Goal: Transaction & Acquisition: Book appointment/travel/reservation

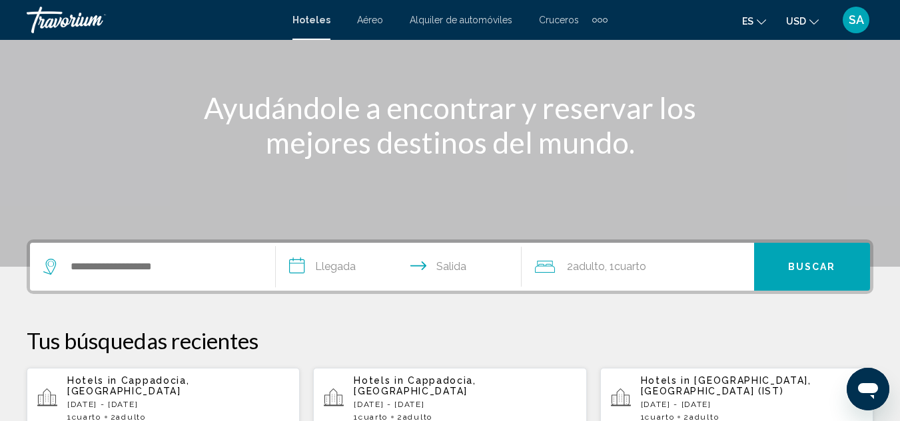
scroll to position [133, 0]
click at [121, 262] on input "Search widget" at bounding box center [162, 266] width 186 height 20
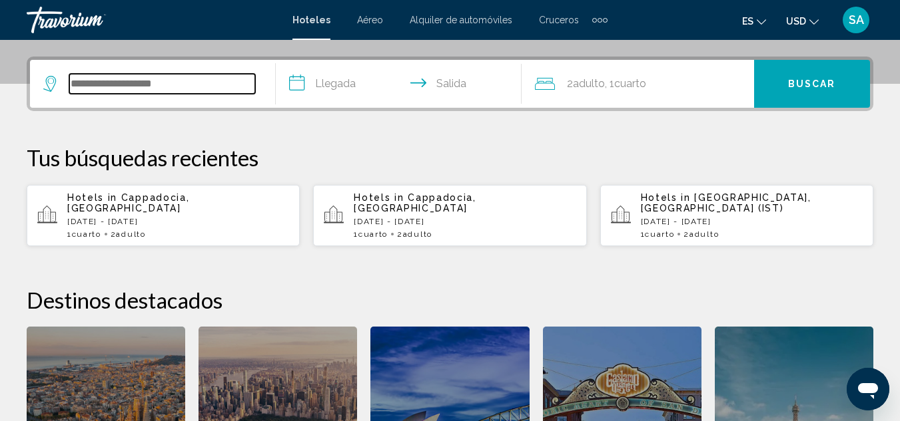
scroll to position [329, 0]
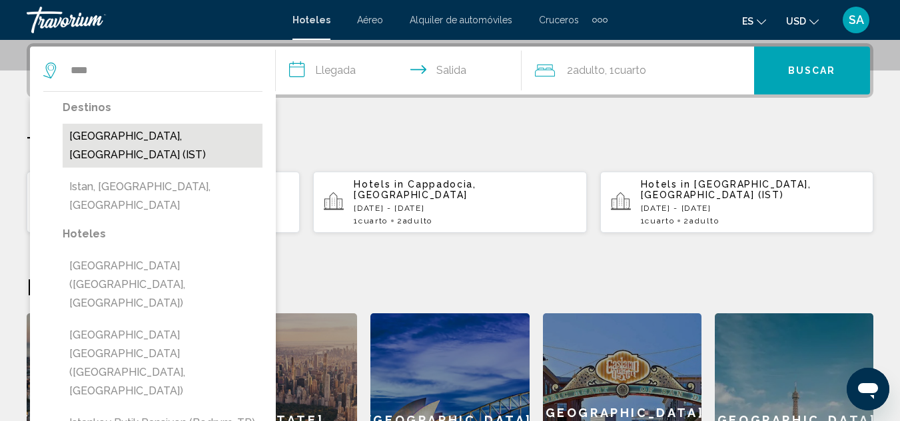
click at [157, 140] on button "[GEOGRAPHIC_DATA], [GEOGRAPHIC_DATA] (IST)" at bounding box center [163, 146] width 200 height 44
type input "**********"
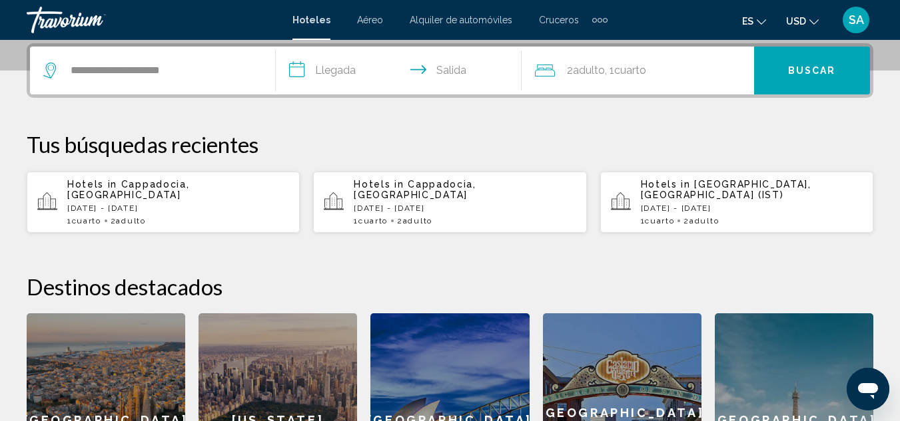
click at [312, 71] on input "**********" at bounding box center [401, 73] width 251 height 52
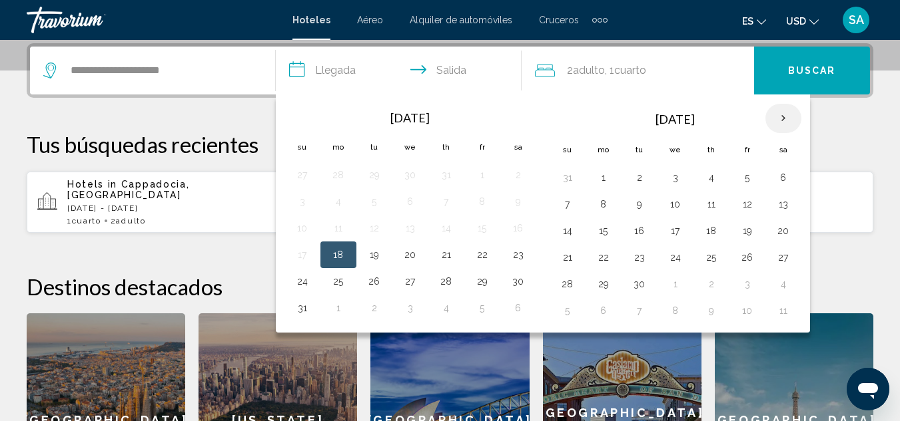
click at [771, 118] on th "Next month" at bounding box center [783, 118] width 36 height 29
click at [779, 118] on th "Next month" at bounding box center [783, 118] width 36 height 29
click at [780, 118] on th "Next month" at bounding box center [783, 118] width 36 height 29
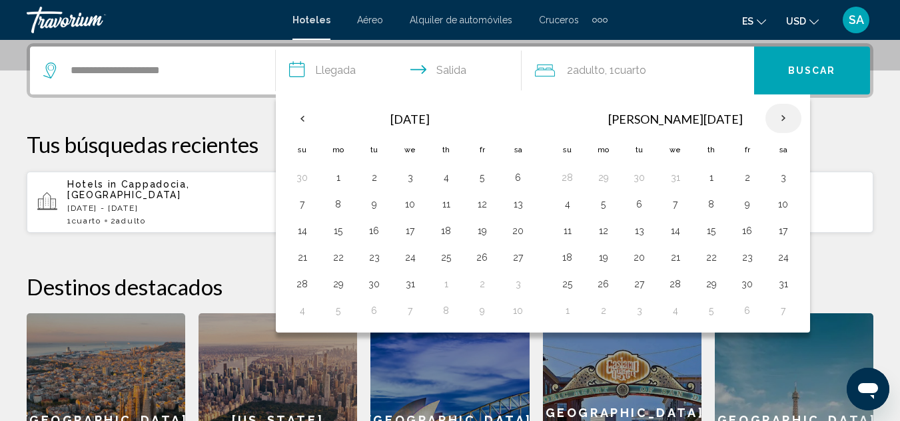
click at [780, 118] on th "Next month" at bounding box center [783, 118] width 36 height 29
click at [644, 260] on button "21" at bounding box center [639, 257] width 21 height 19
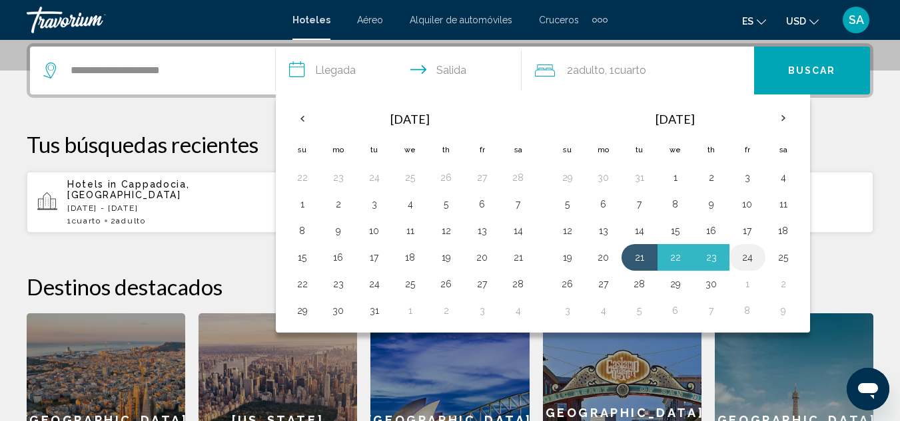
click at [754, 257] on button "24" at bounding box center [746, 257] width 21 height 19
type input "**********"
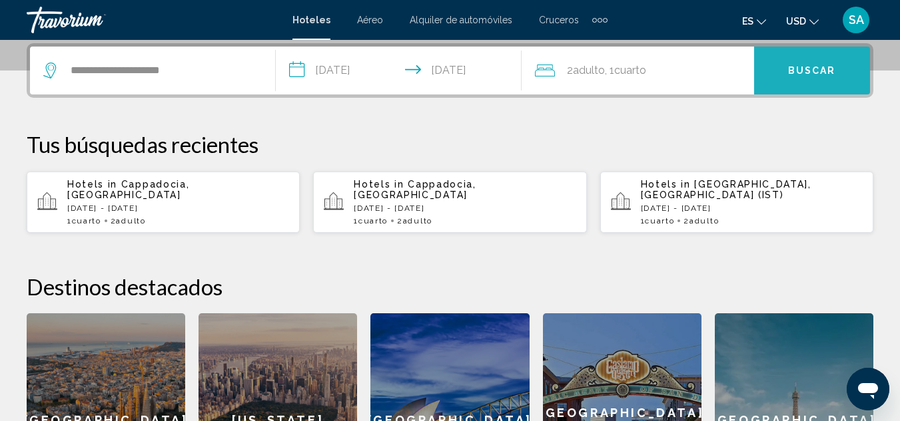
click at [814, 75] on span "Buscar" at bounding box center [812, 71] width 48 height 11
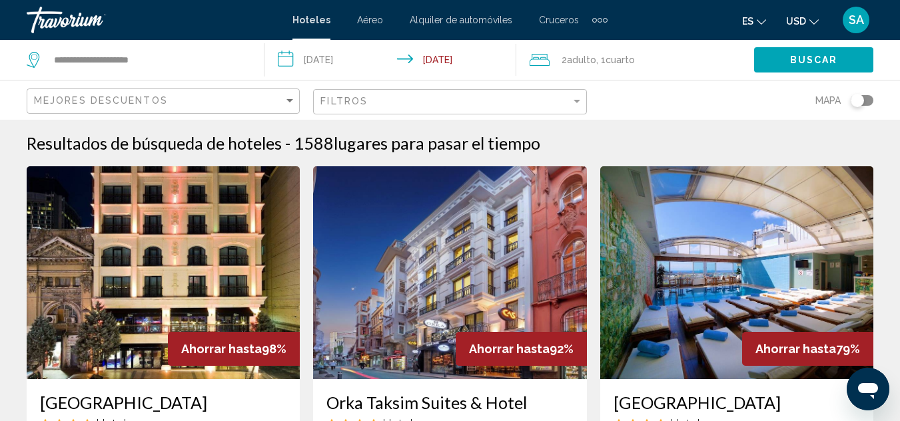
click at [754, 298] on img "Main content" at bounding box center [736, 272] width 273 height 213
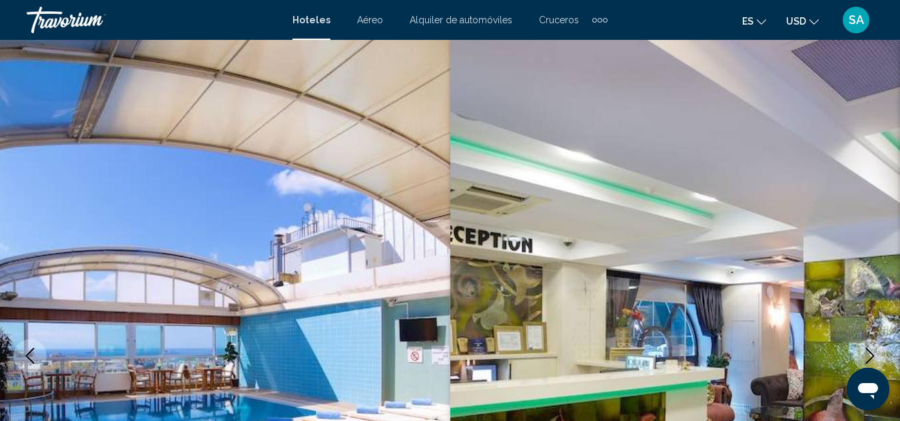
scroll to position [145, 0]
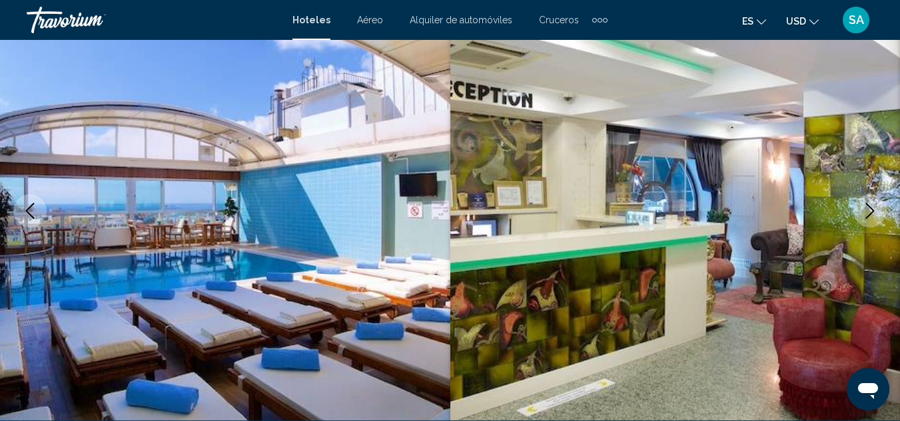
click at [874, 208] on icon "Next image" at bounding box center [870, 211] width 16 height 16
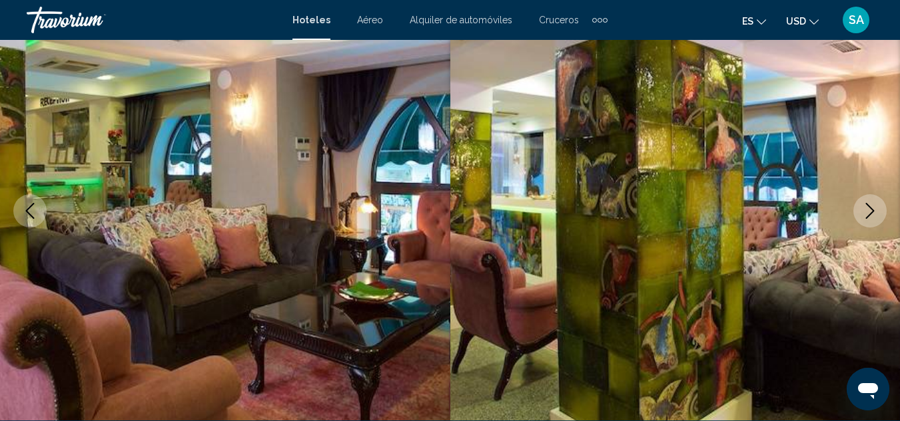
click at [874, 208] on icon "Next image" at bounding box center [870, 211] width 16 height 16
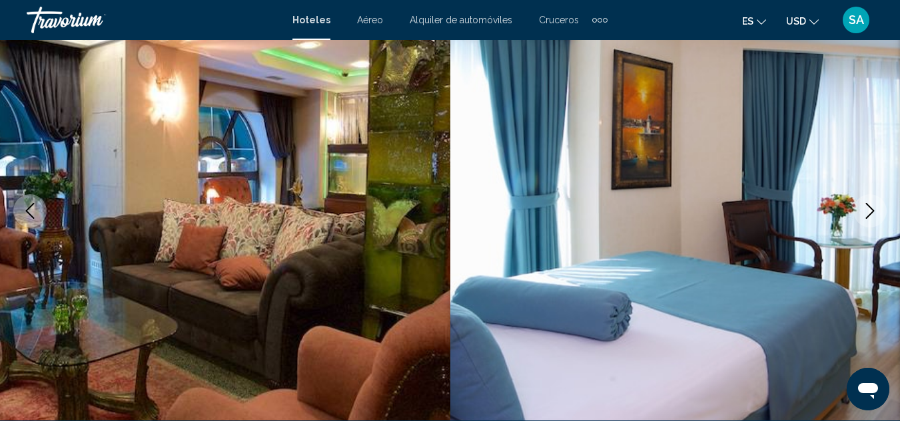
click at [874, 209] on icon "Next image" at bounding box center [870, 211] width 16 height 16
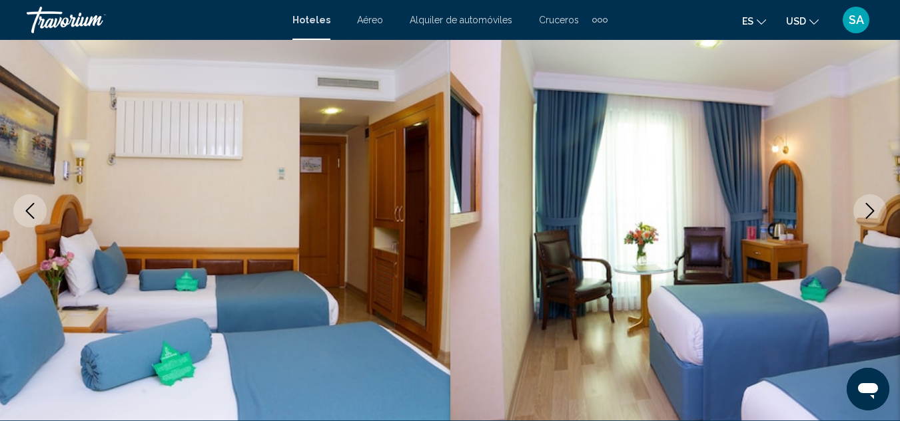
click at [874, 209] on icon "Next image" at bounding box center [870, 211] width 16 height 16
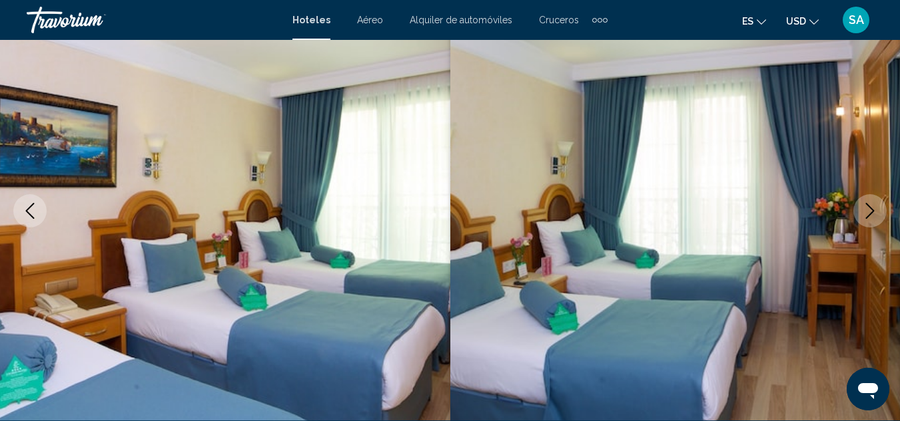
click at [874, 209] on icon "Next image" at bounding box center [870, 211] width 16 height 16
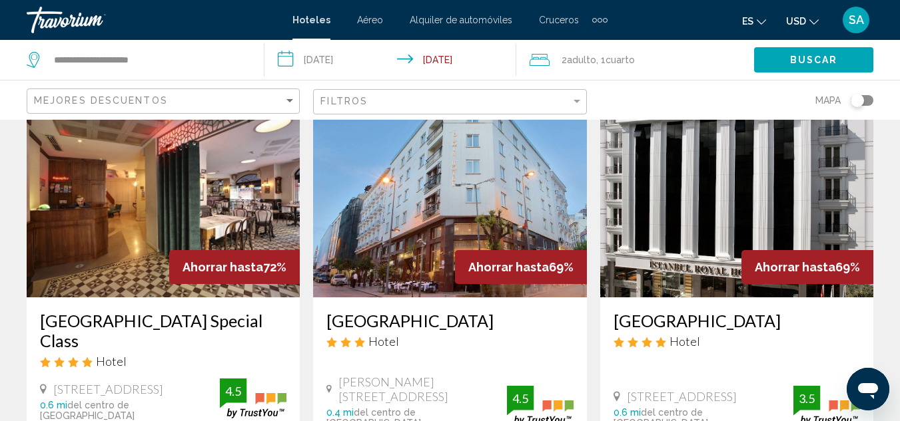
scroll to position [533, 0]
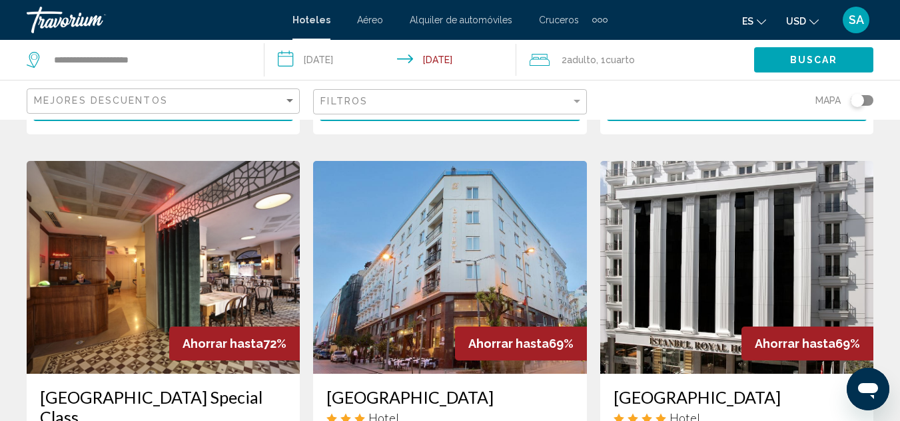
click at [290, 238] on img "Main content" at bounding box center [163, 267] width 273 height 213
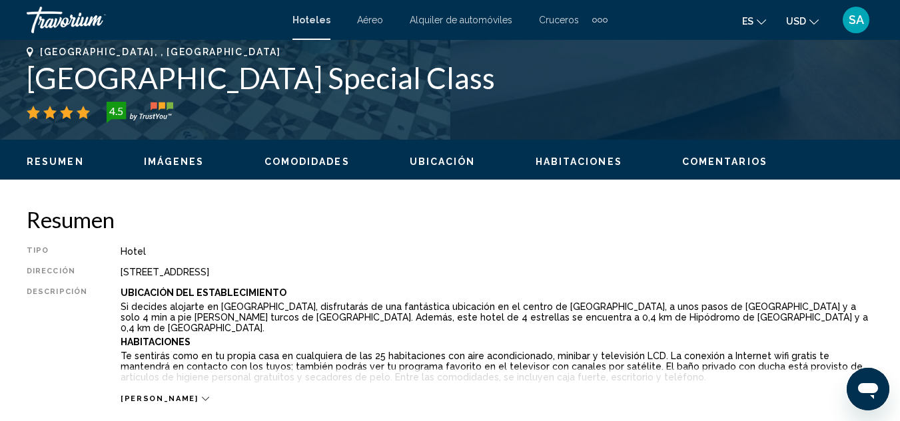
scroll to position [145, 0]
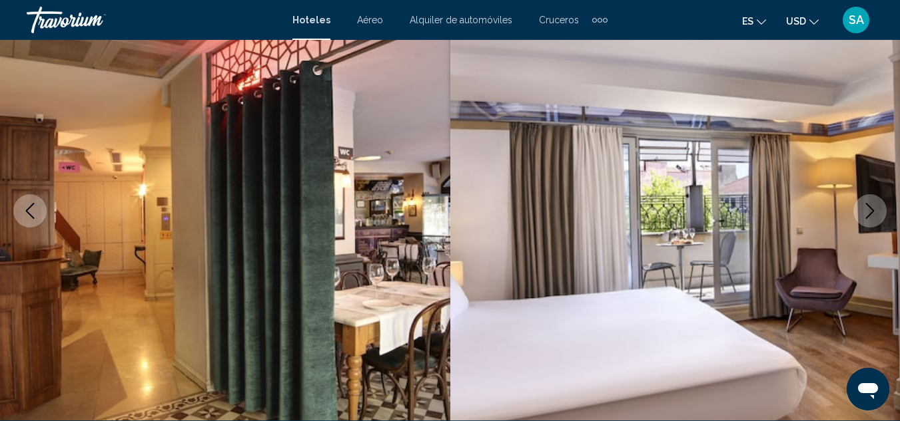
click at [869, 208] on icon "Next image" at bounding box center [870, 211] width 16 height 16
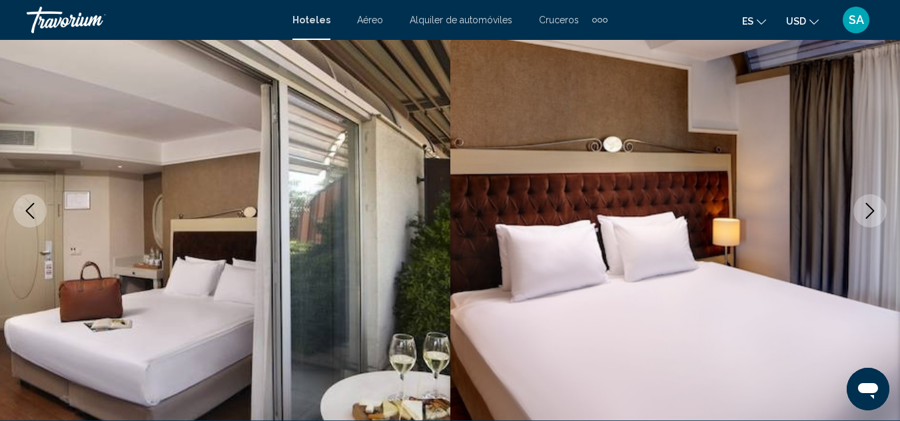
click at [870, 209] on icon "Next image" at bounding box center [870, 211] width 16 height 16
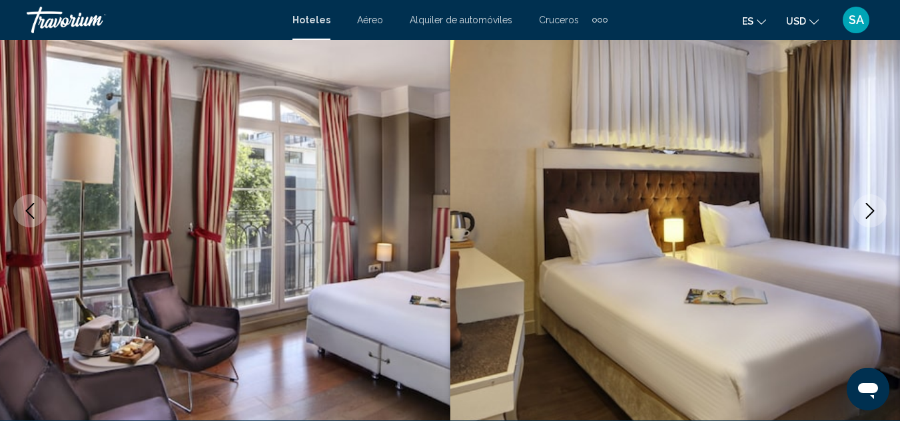
click at [870, 210] on icon "Next image" at bounding box center [870, 211] width 16 height 16
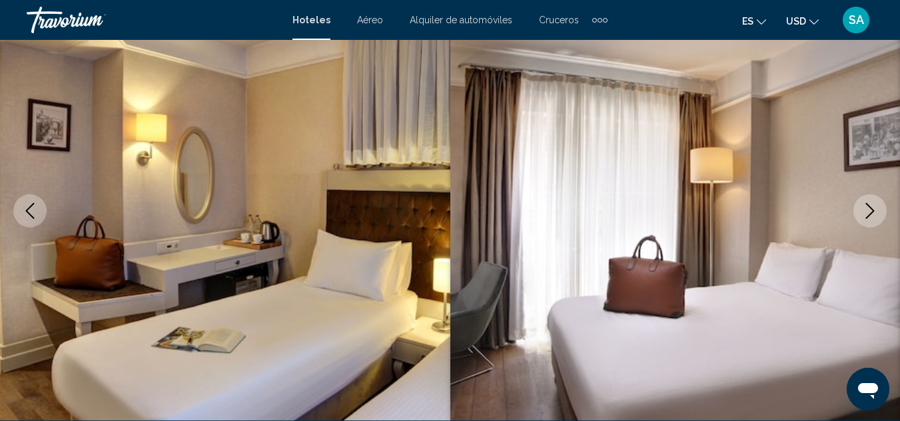
click at [870, 210] on icon "Next image" at bounding box center [870, 211] width 16 height 16
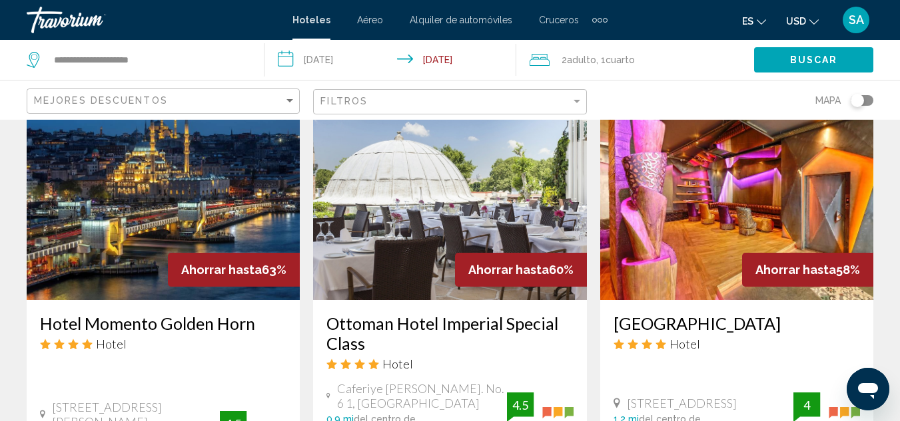
scroll to position [1598, 0]
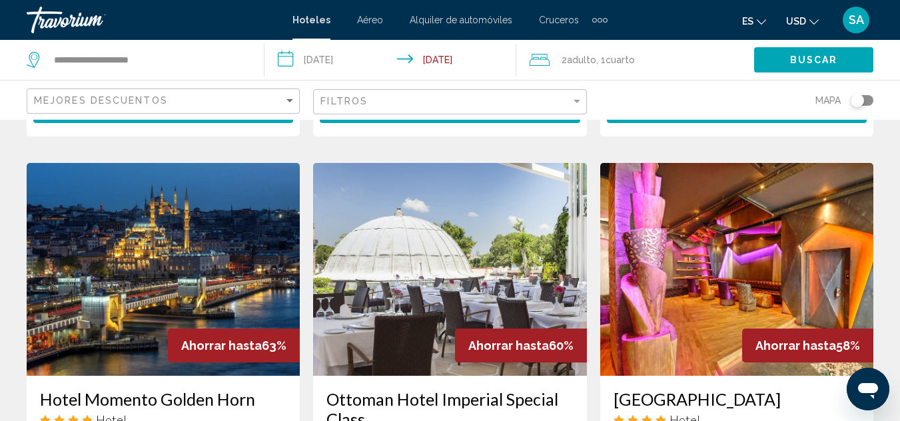
click at [210, 172] on img "Main content" at bounding box center [163, 269] width 273 height 213
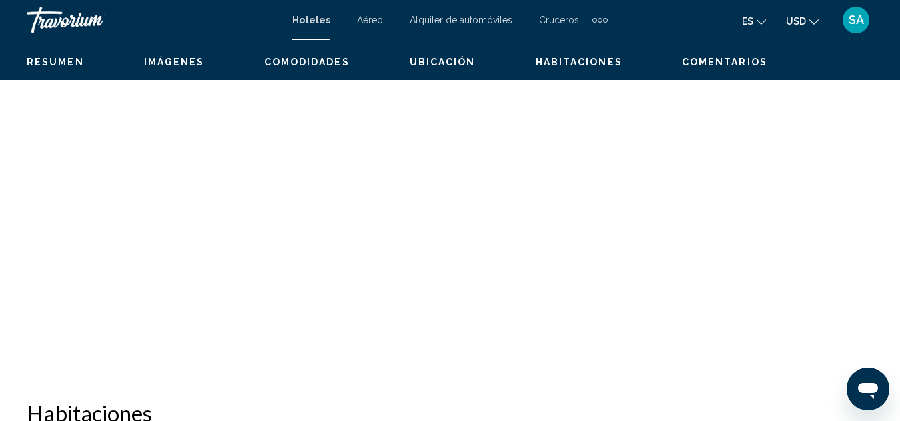
scroll to position [145, 0]
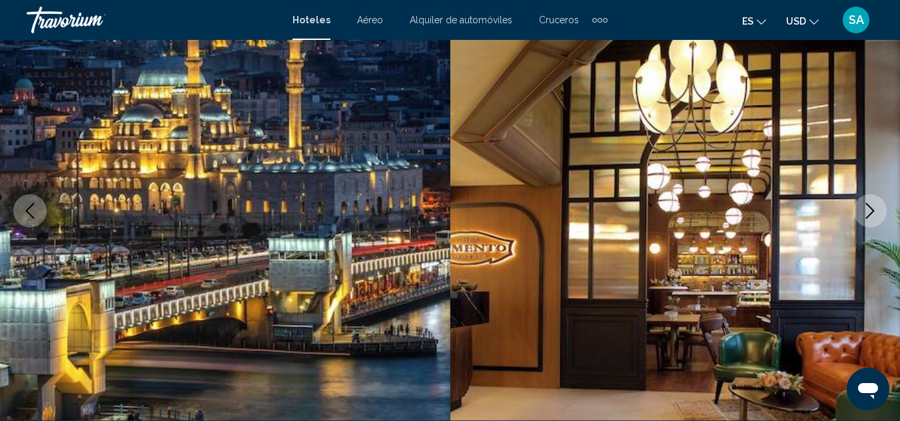
click at [870, 210] on icon "Next image" at bounding box center [870, 211] width 16 height 16
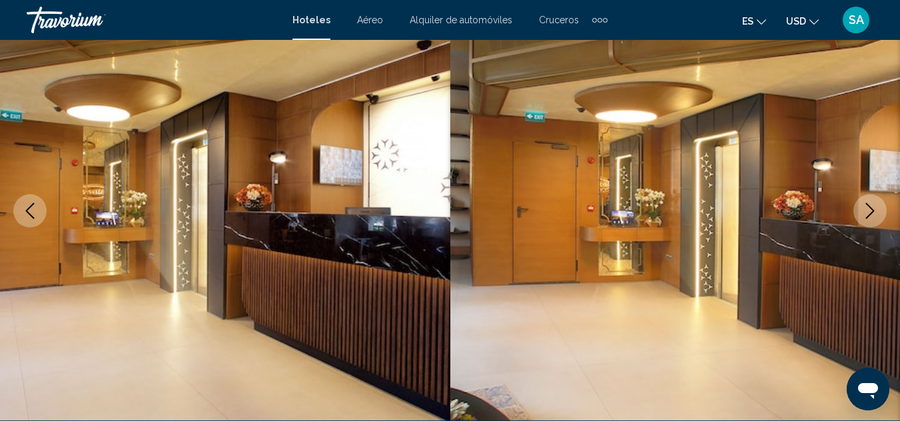
click at [870, 210] on icon "Next image" at bounding box center [870, 211] width 16 height 16
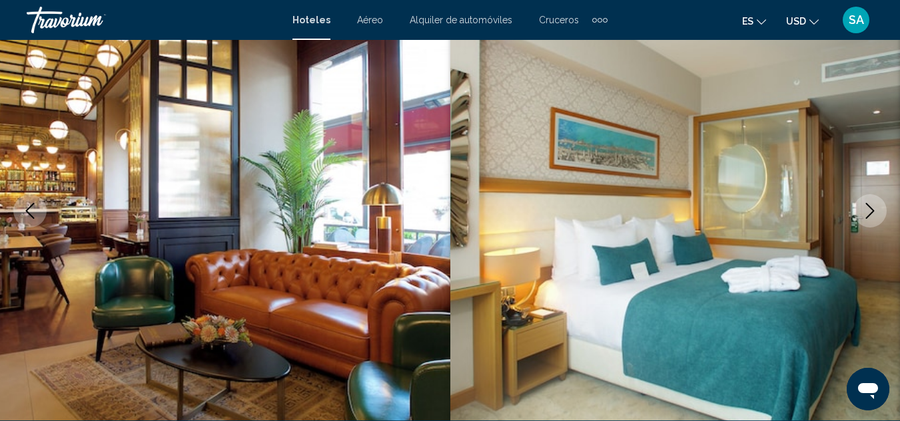
click at [870, 210] on icon "Next image" at bounding box center [870, 211] width 16 height 16
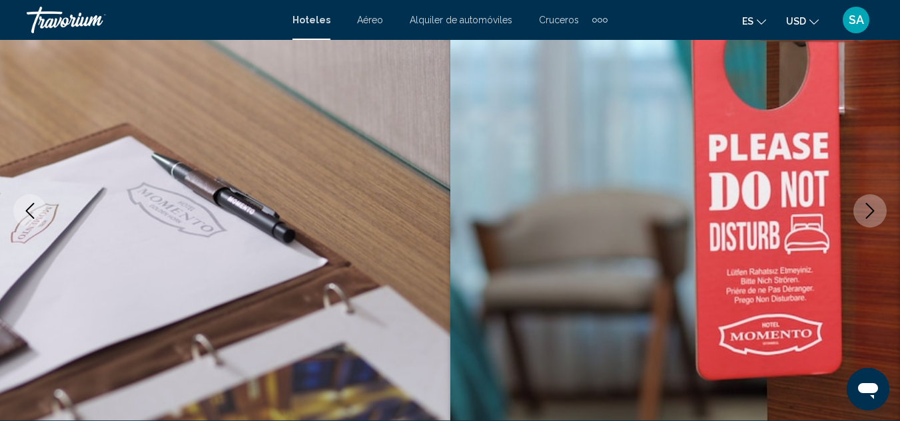
click at [870, 210] on icon "Next image" at bounding box center [870, 211] width 16 height 16
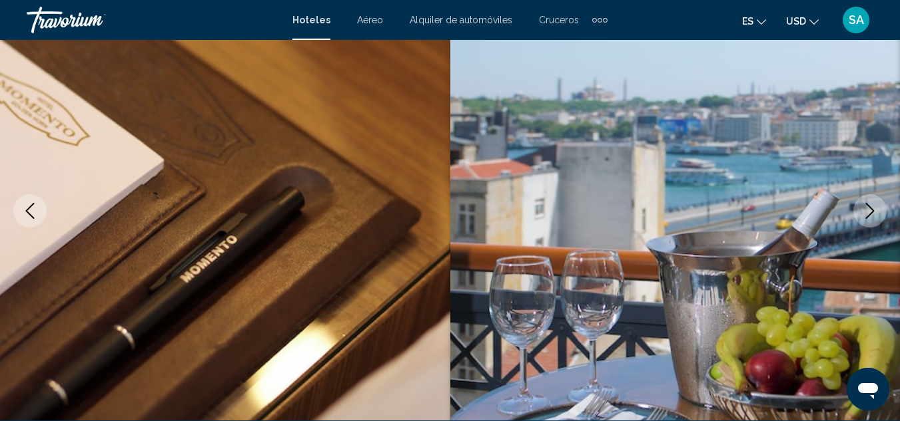
click at [870, 210] on icon "Next image" at bounding box center [870, 211] width 16 height 16
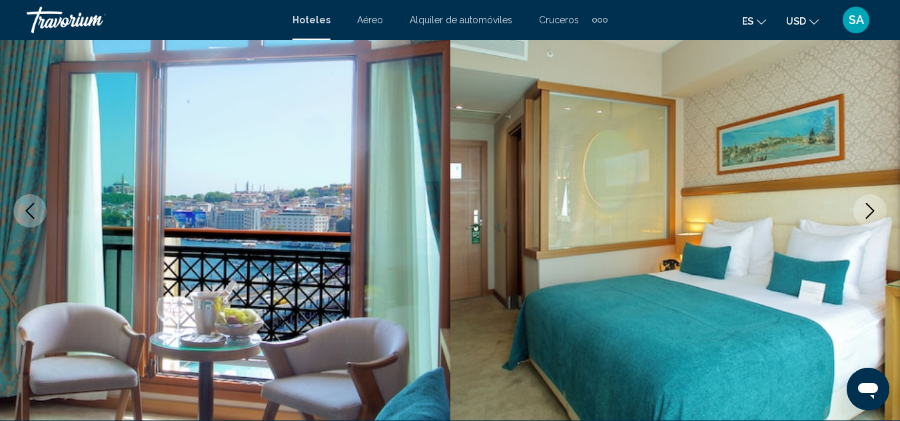
click at [870, 210] on icon "Next image" at bounding box center [870, 211] width 16 height 16
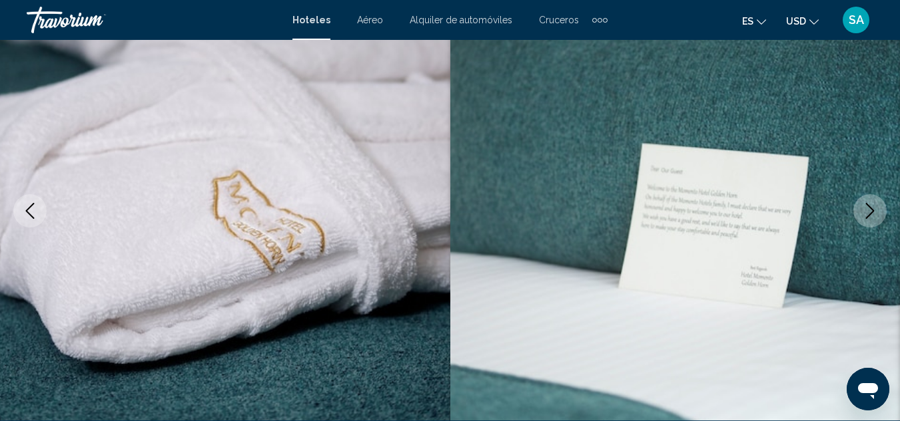
click at [870, 210] on icon "Next image" at bounding box center [870, 211] width 16 height 16
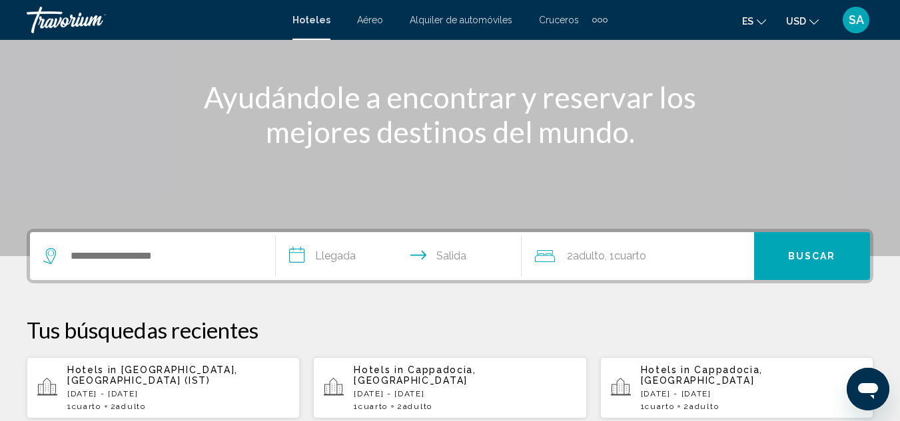
scroll to position [67, 0]
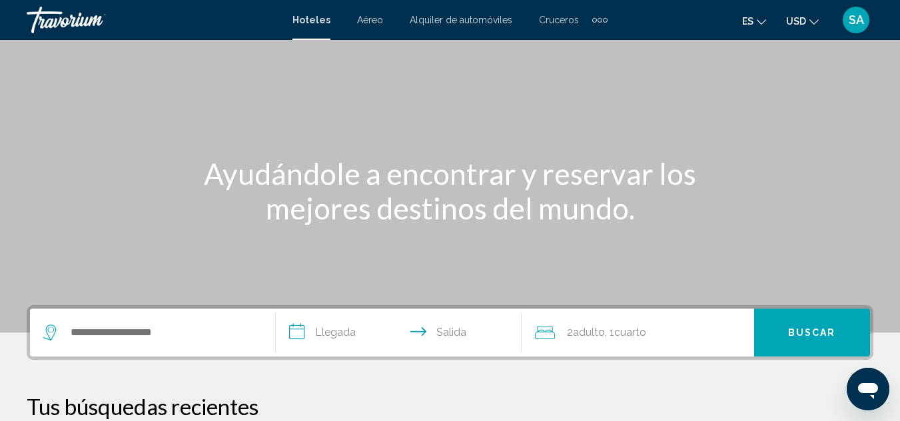
click at [597, 22] on div "Extra navigation items" at bounding box center [599, 20] width 5 height 5
